Goal: Task Accomplishment & Management: Manage account settings

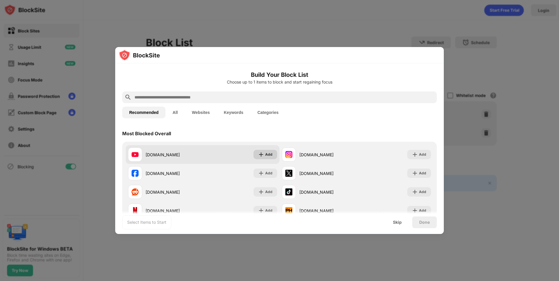
click at [258, 153] on img at bounding box center [261, 155] width 6 height 6
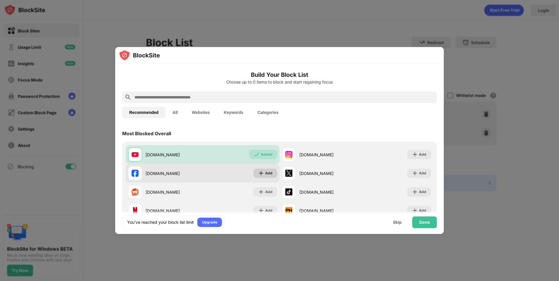
click at [260, 172] on img at bounding box center [261, 173] width 6 height 6
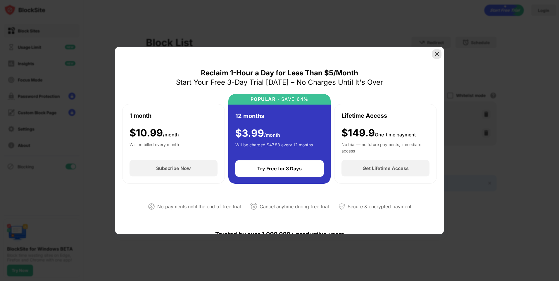
click at [437, 55] on img at bounding box center [437, 54] width 6 height 6
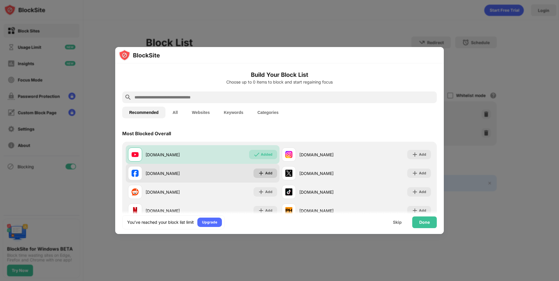
click at [258, 172] on img at bounding box center [261, 173] width 6 height 6
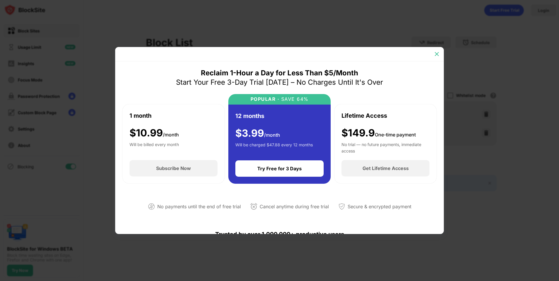
click at [437, 53] on img at bounding box center [437, 54] width 6 height 6
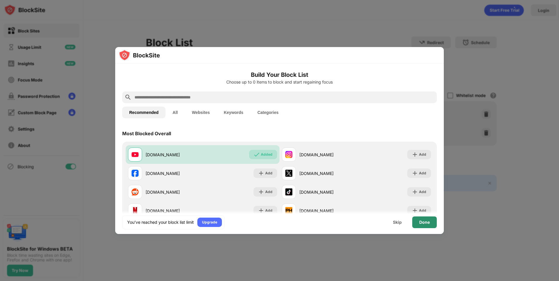
click at [430, 222] on div "Done" at bounding box center [424, 223] width 25 height 12
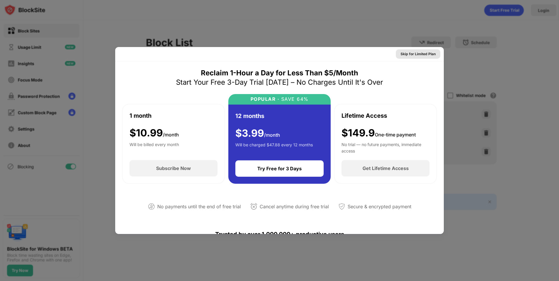
click at [423, 55] on div "Skip for Limited Plan" at bounding box center [417, 54] width 35 height 6
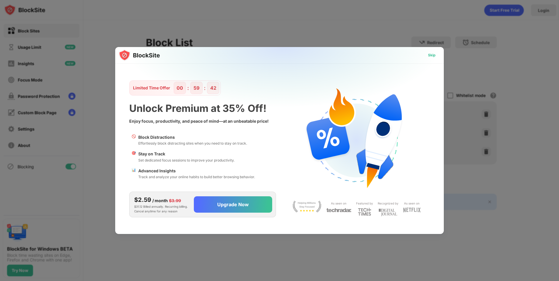
click at [433, 55] on div "Skip" at bounding box center [432, 55] width 8 height 6
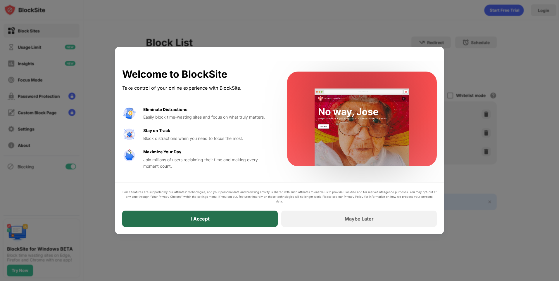
click at [224, 220] on div "I Accept" at bounding box center [199, 219] width 155 height 16
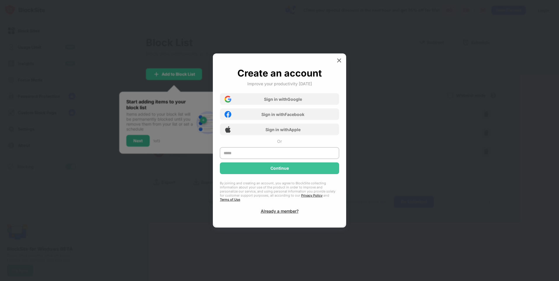
click at [344, 60] on div "Create an account Improve your productivity today Sign in with Google Sign in w…" at bounding box center [279, 140] width 133 height 174
click at [340, 63] on img at bounding box center [339, 61] width 6 height 6
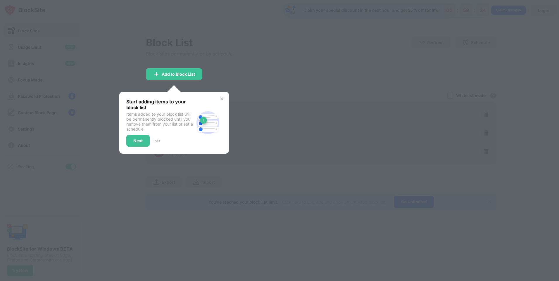
click at [227, 80] on div at bounding box center [279, 140] width 559 height 281
click at [227, 79] on div at bounding box center [279, 140] width 559 height 281
click at [223, 100] on img at bounding box center [221, 98] width 5 height 5
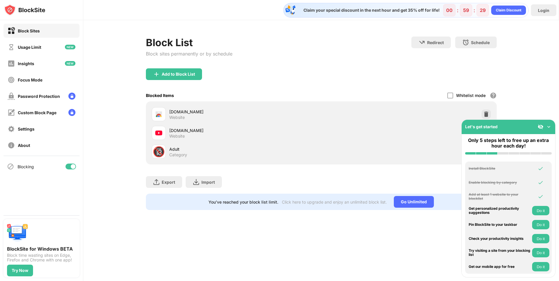
click at [551, 127] on div "Let's get started" at bounding box center [508, 127] width 94 height 14
click at [551, 127] on img at bounding box center [549, 127] width 6 height 6
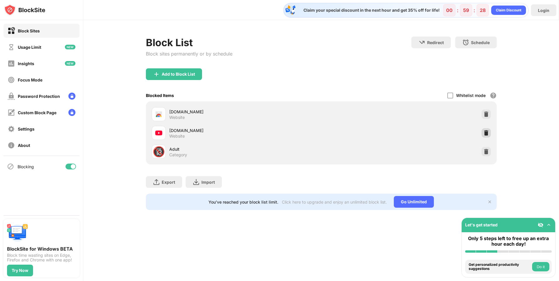
click at [489, 133] on div at bounding box center [485, 132] width 9 height 9
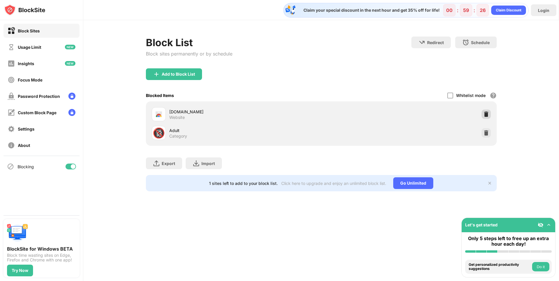
click at [488, 116] on img at bounding box center [486, 114] width 6 height 6
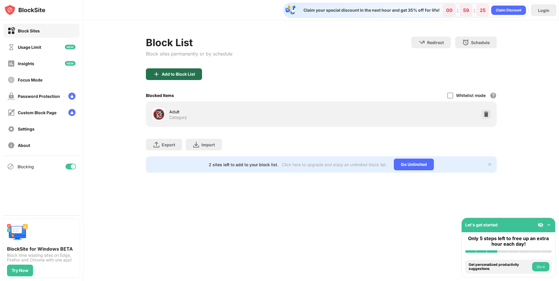
click at [181, 74] on div "Add to Block List" at bounding box center [178, 74] width 33 height 5
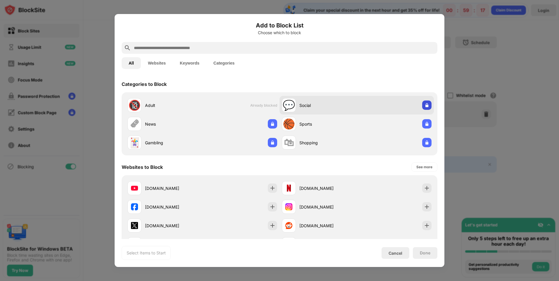
click at [425, 108] on img at bounding box center [427, 105] width 6 height 6
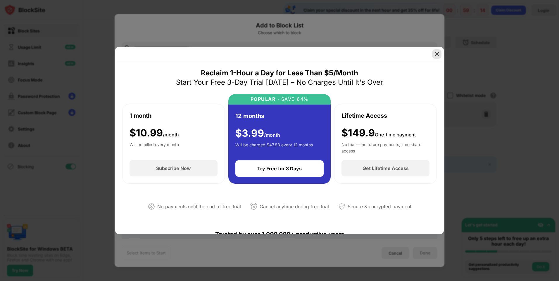
click at [439, 54] on img at bounding box center [437, 54] width 6 height 6
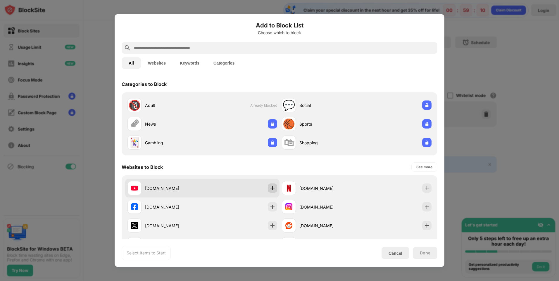
click at [271, 188] on img at bounding box center [272, 188] width 6 height 6
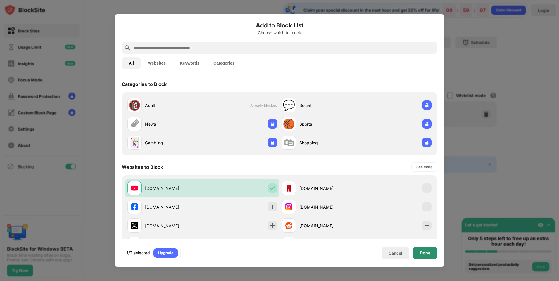
click at [434, 255] on div "Done" at bounding box center [425, 253] width 25 height 12
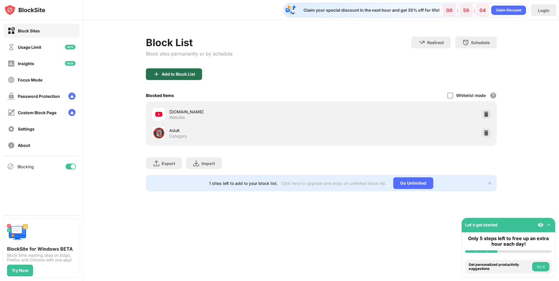
click at [183, 77] on div "Add to Block List" at bounding box center [174, 74] width 56 height 12
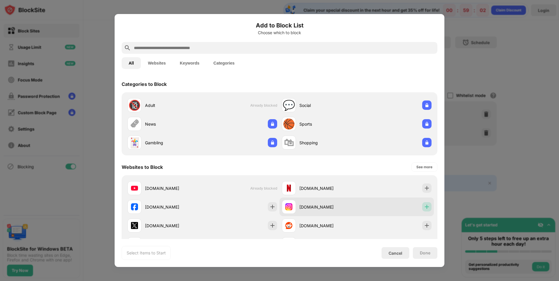
click at [425, 207] on div at bounding box center [426, 206] width 9 height 9
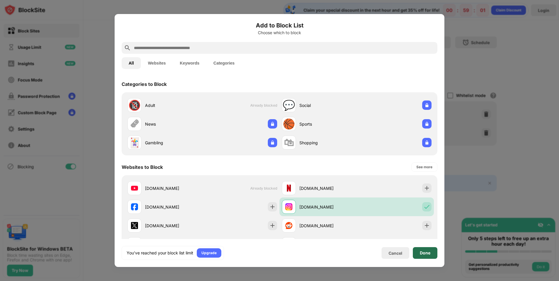
click at [424, 250] on div "Done" at bounding box center [425, 253] width 25 height 12
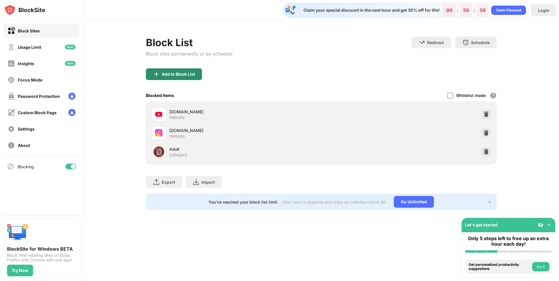
click at [179, 77] on div "Add to Block List" at bounding box center [174, 74] width 56 height 12
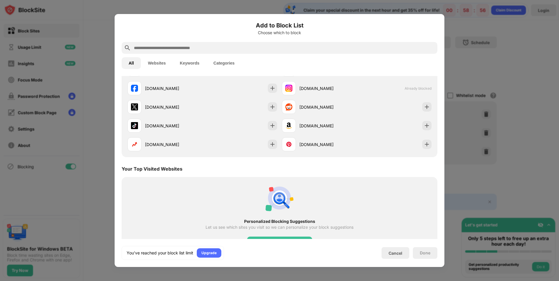
scroll to position [95, 0]
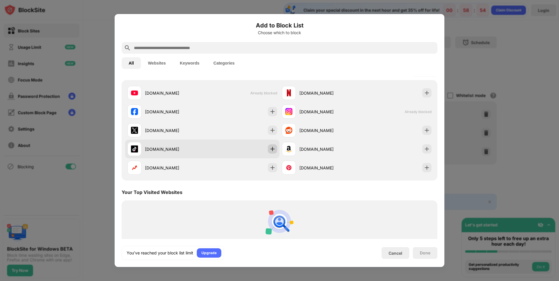
click at [271, 149] on img at bounding box center [272, 149] width 6 height 6
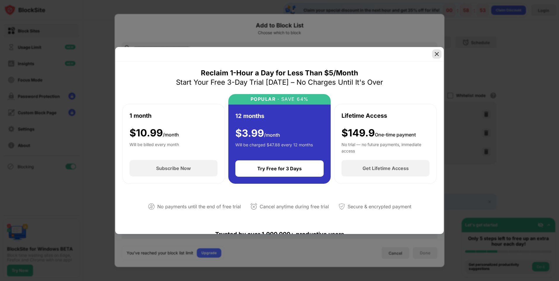
click at [436, 56] on img at bounding box center [437, 54] width 6 height 6
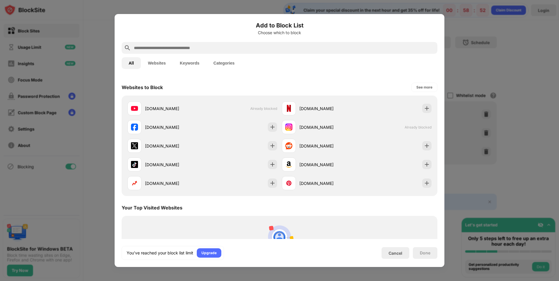
scroll to position [66, 0]
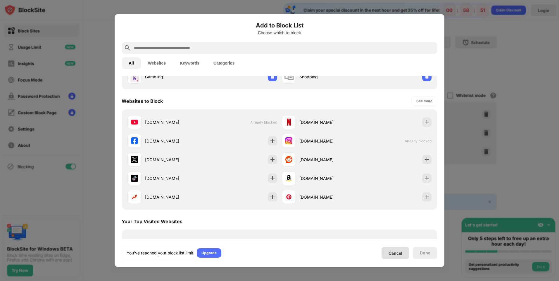
click at [388, 251] on div "Cancel" at bounding box center [395, 253] width 28 height 12
